Goal: Task Accomplishment & Management: Manage account settings

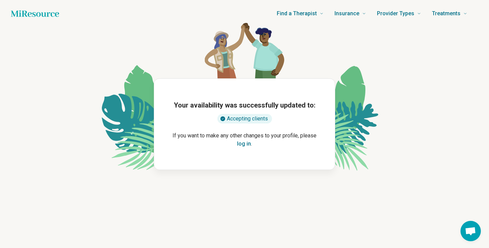
click at [242, 143] on button "log in" at bounding box center [244, 144] width 14 height 8
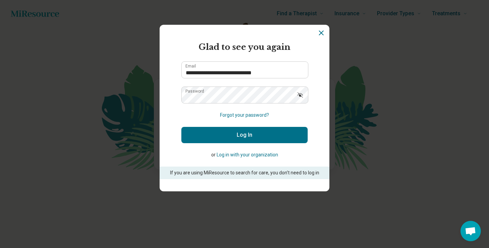
click at [243, 136] on button "Log In" at bounding box center [244, 135] width 126 height 16
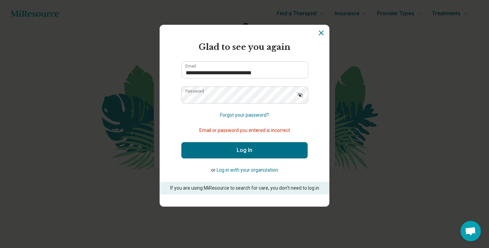
click at [301, 95] on icon "Show password" at bounding box center [300, 95] width 7 height 7
click at [244, 149] on button "Log In" at bounding box center [244, 150] width 126 height 16
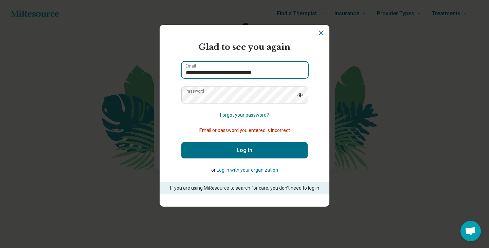
click at [242, 73] on input "**********" at bounding box center [245, 70] width 126 height 16
type input "**********"
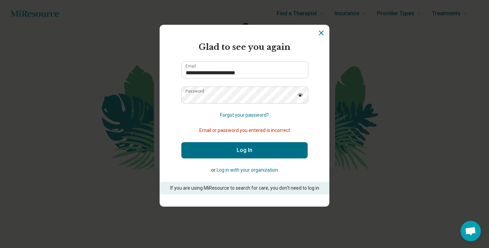
click at [240, 151] on button "Log In" at bounding box center [244, 150] width 126 height 16
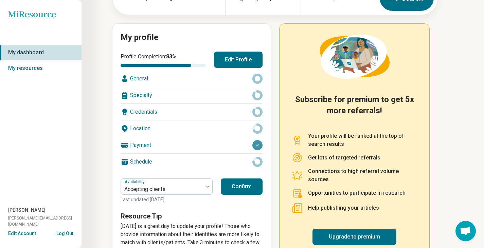
scroll to position [66, 0]
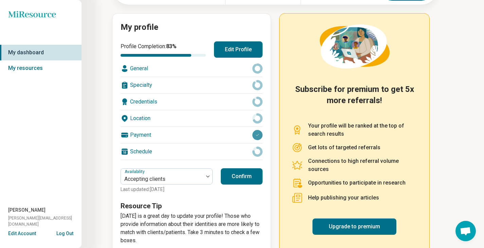
click at [232, 134] on div "Payment" at bounding box center [192, 135] width 142 height 16
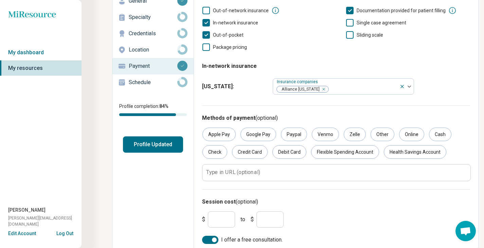
scroll to position [52, 0]
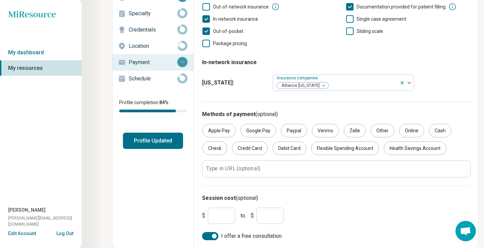
click at [226, 209] on input "***" at bounding box center [221, 216] width 27 height 16
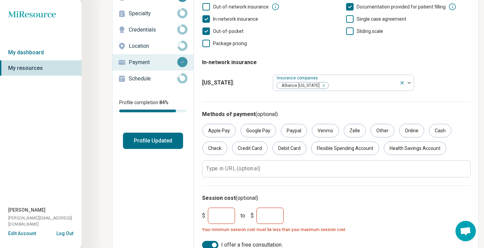
type input "***"
click at [270, 213] on input "***" at bounding box center [269, 216] width 27 height 16
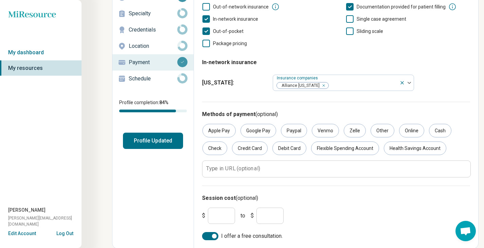
type input "***"
click at [156, 141] on button "Profile Updated" at bounding box center [153, 141] width 60 height 16
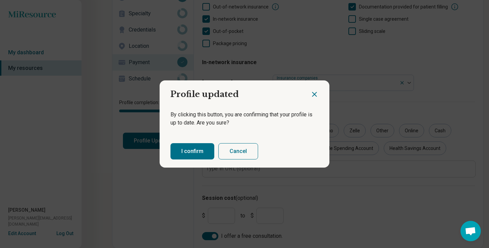
click at [188, 147] on button "I confirm" at bounding box center [192, 151] width 44 height 16
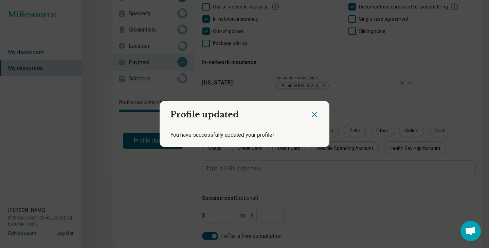
click at [312, 115] on icon "Close dialog" at bounding box center [314, 115] width 4 height 4
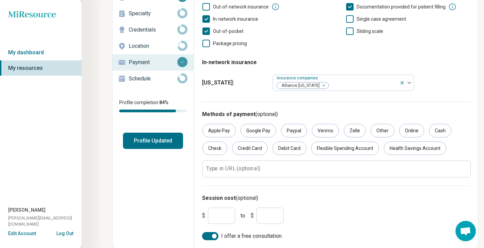
scroll to position [0, 0]
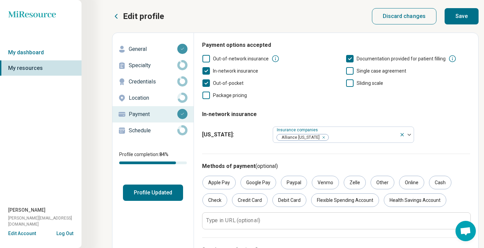
click at [134, 52] on p "General" at bounding box center [153, 49] width 49 height 8
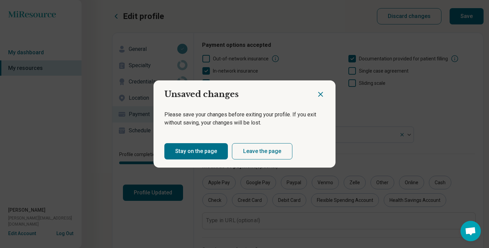
click at [204, 149] on button "Stay on the page" at bounding box center [196, 151] width 64 height 16
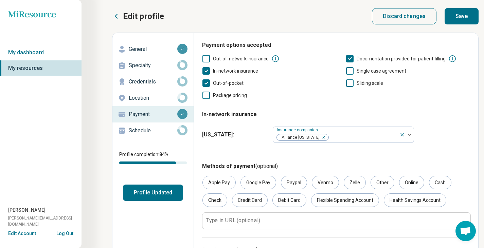
click at [461, 19] on button "Save" at bounding box center [462, 16] width 34 height 16
click at [136, 48] on p "General" at bounding box center [153, 49] width 49 height 8
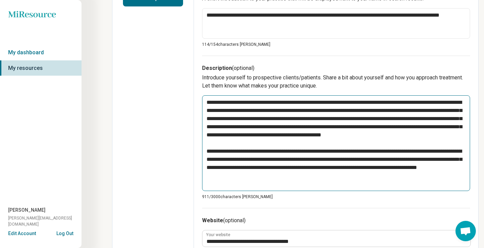
scroll to position [268, 0]
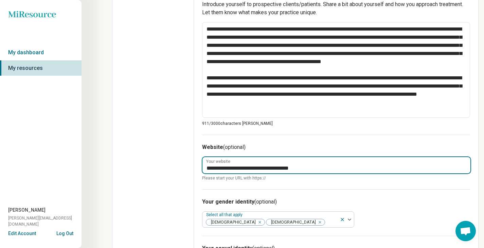
click at [280, 168] on input "**********" at bounding box center [336, 165] width 268 height 16
type textarea "*"
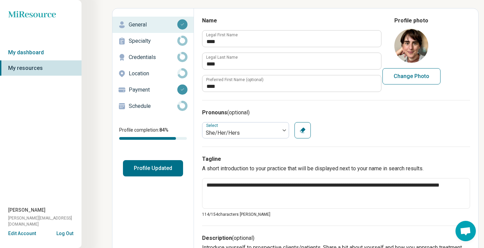
scroll to position [0, 0]
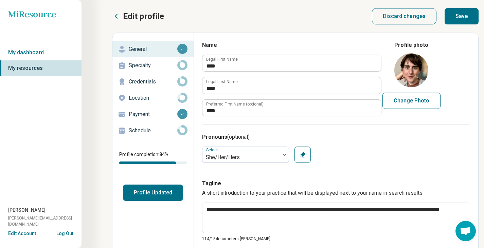
type input "**********"
click at [468, 18] on button "Save" at bounding box center [462, 16] width 34 height 16
click at [160, 194] on button "Profile Updated" at bounding box center [153, 193] width 60 height 16
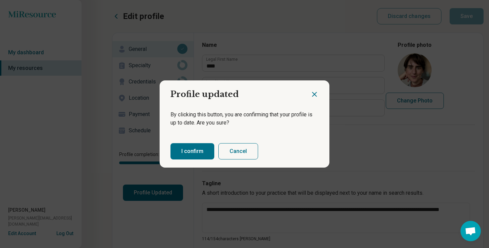
click at [190, 149] on button "I confirm" at bounding box center [192, 151] width 44 height 16
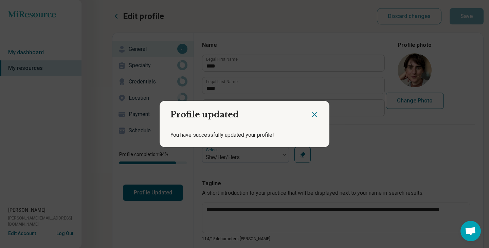
click at [312, 114] on icon "Close dialog" at bounding box center [314, 115] width 4 height 4
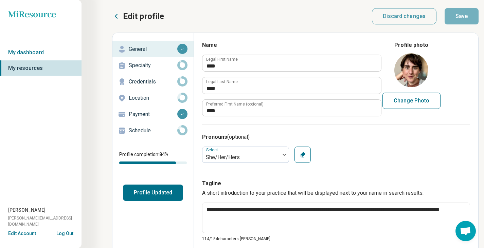
click at [141, 65] on p "Specialty" at bounding box center [153, 65] width 49 height 8
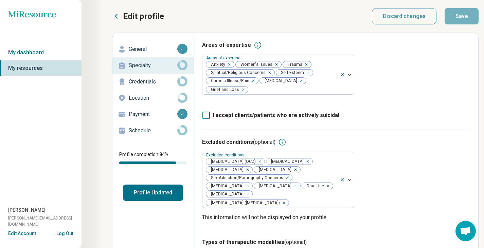
click at [143, 83] on p "Credentials" at bounding box center [153, 82] width 49 height 8
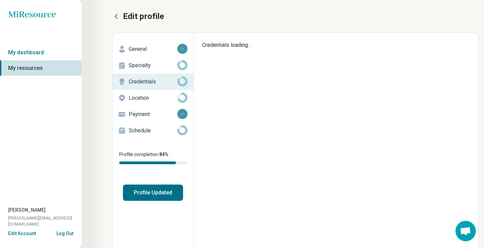
type textarea "*"
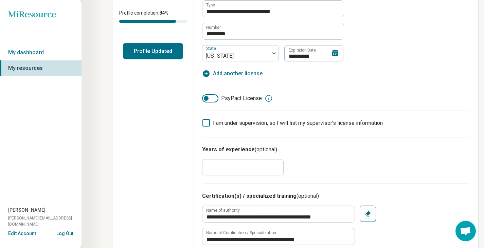
scroll to position [75, 0]
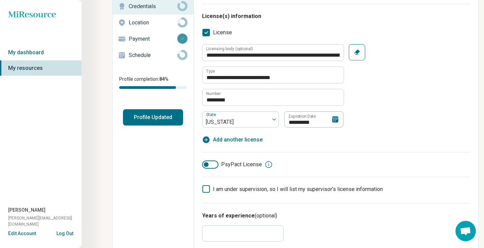
click at [140, 24] on p "Location" at bounding box center [153, 23] width 49 height 8
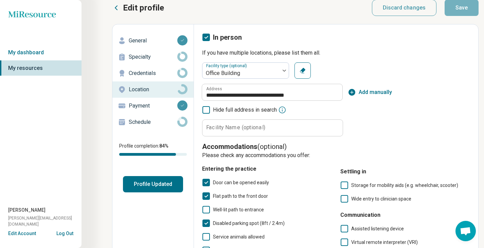
scroll to position [3, 0]
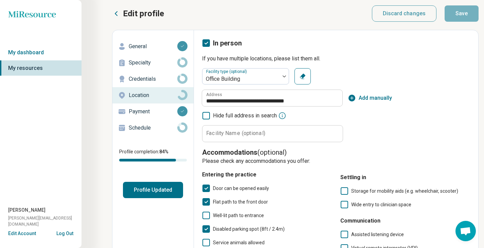
click at [139, 110] on p "Payment" at bounding box center [153, 112] width 49 height 8
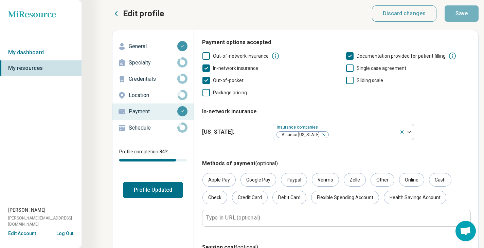
click at [139, 128] on p "Schedule" at bounding box center [153, 128] width 49 height 8
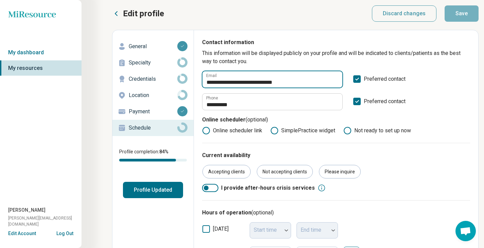
click at [262, 83] on input "**********" at bounding box center [272, 79] width 140 height 16
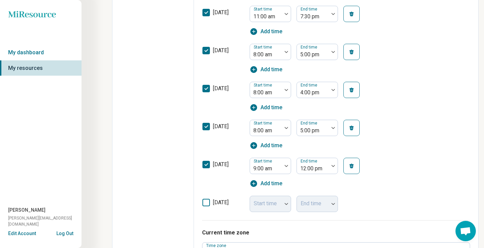
scroll to position [244, 0]
type input "**********"
click at [207, 168] on icon at bounding box center [205, 164] width 7 height 7
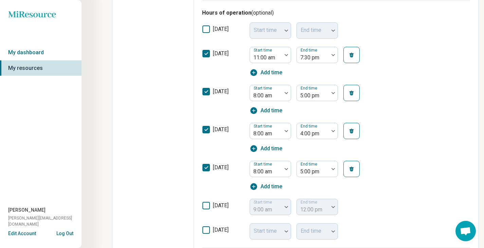
scroll to position [200, 0]
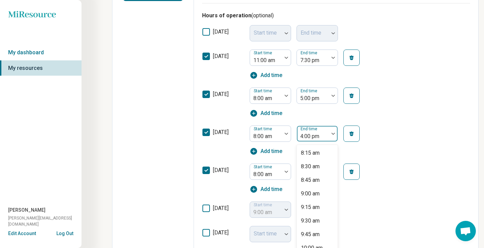
click at [327, 137] on div "4:00 pm" at bounding box center [313, 133] width 32 height 15
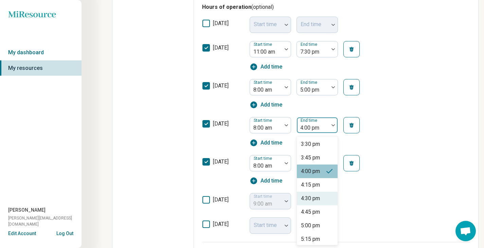
scroll to position [395, 0]
click at [319, 226] on div "5:00 pm" at bounding box center [310, 225] width 19 height 8
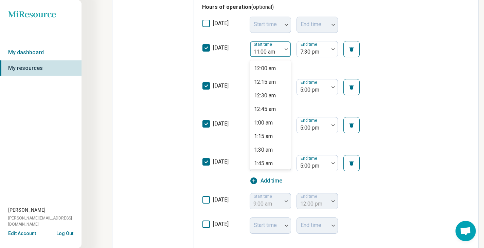
click at [283, 51] on div at bounding box center [286, 49] width 9 height 16
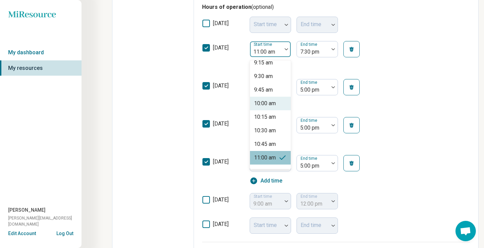
click at [266, 105] on div "10:00 am" at bounding box center [265, 104] width 22 height 8
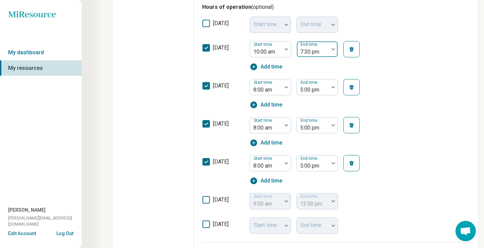
click at [332, 50] on div at bounding box center [333, 49] width 9 height 16
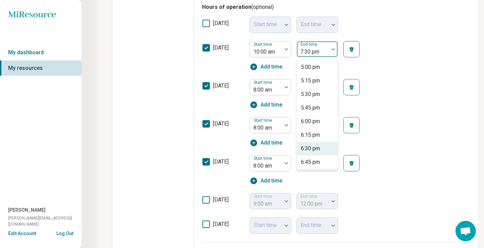
scroll to position [368, 0]
click at [313, 69] on div "5:00 pm" at bounding box center [310, 68] width 19 height 8
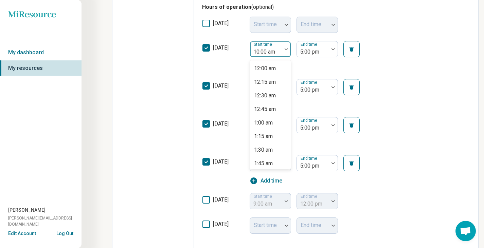
click at [278, 51] on div at bounding box center [266, 52] width 26 height 10
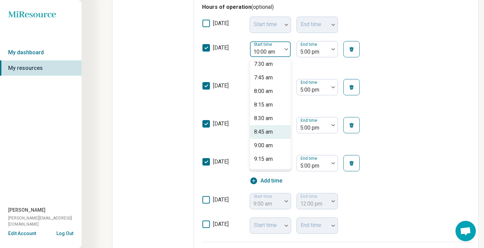
scroll to position [412, 0]
click at [265, 92] on div "8:00 am" at bounding box center [263, 92] width 19 height 8
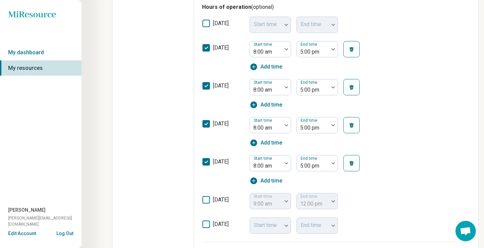
click at [436, 134] on div "[DATE] Start time 8:00 am End time 5:00 pm Add time" at bounding box center [336, 132] width 268 height 38
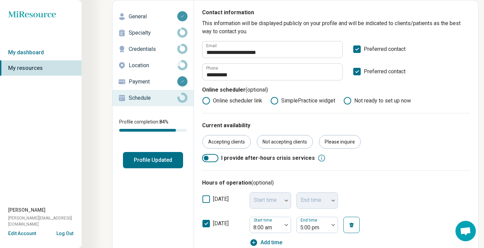
scroll to position [0, 0]
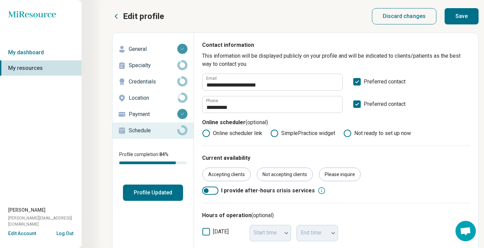
click at [462, 17] on button "Save" at bounding box center [462, 16] width 34 height 16
click at [141, 51] on p "General" at bounding box center [153, 49] width 49 height 8
type textarea "*"
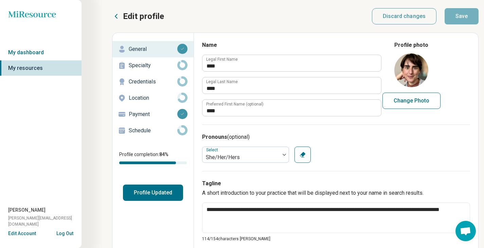
click at [61, 234] on button "Log Out" at bounding box center [64, 232] width 17 height 5
